Goal: Transaction & Acquisition: Book appointment/travel/reservation

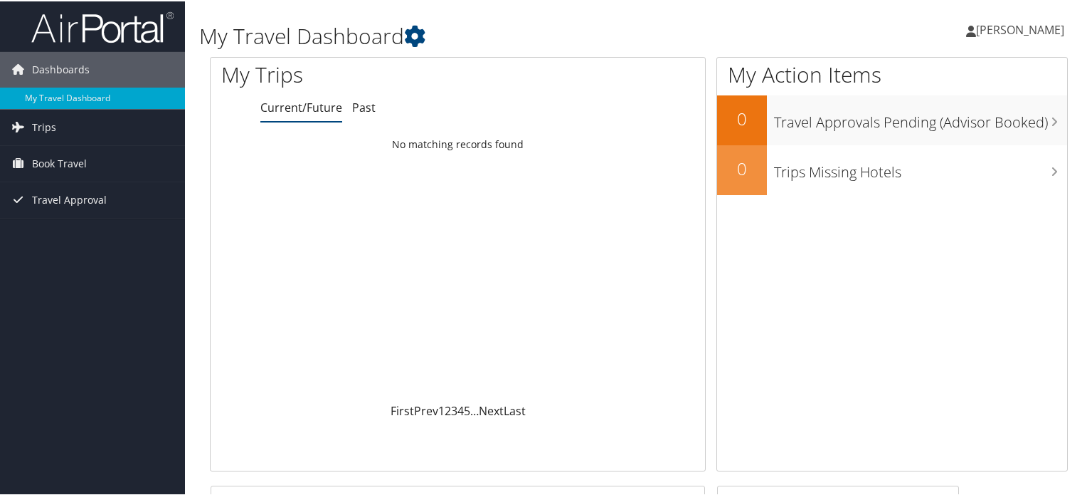
click at [51, 154] on span "Book Travel" at bounding box center [59, 162] width 55 height 36
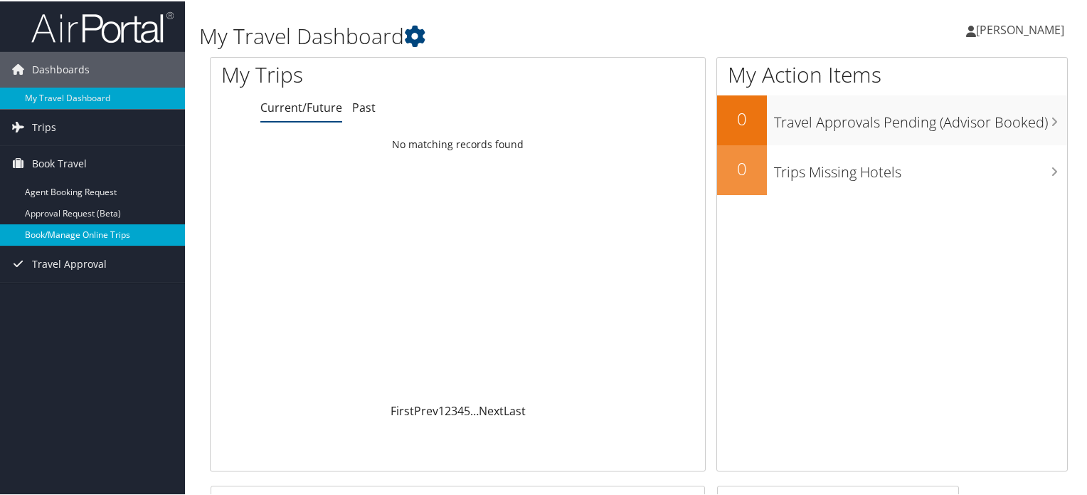
click at [71, 237] on link "Book/Manage Online Trips" at bounding box center [92, 233] width 185 height 21
